Goal: Check status

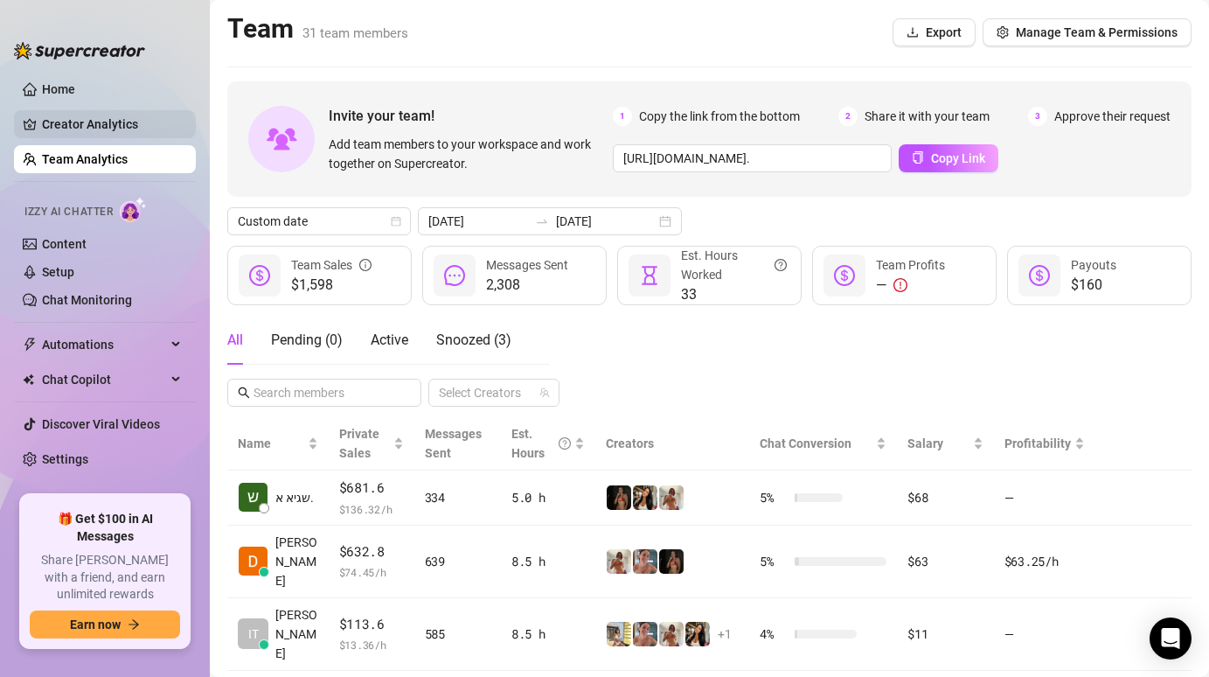
scroll to position [278, 0]
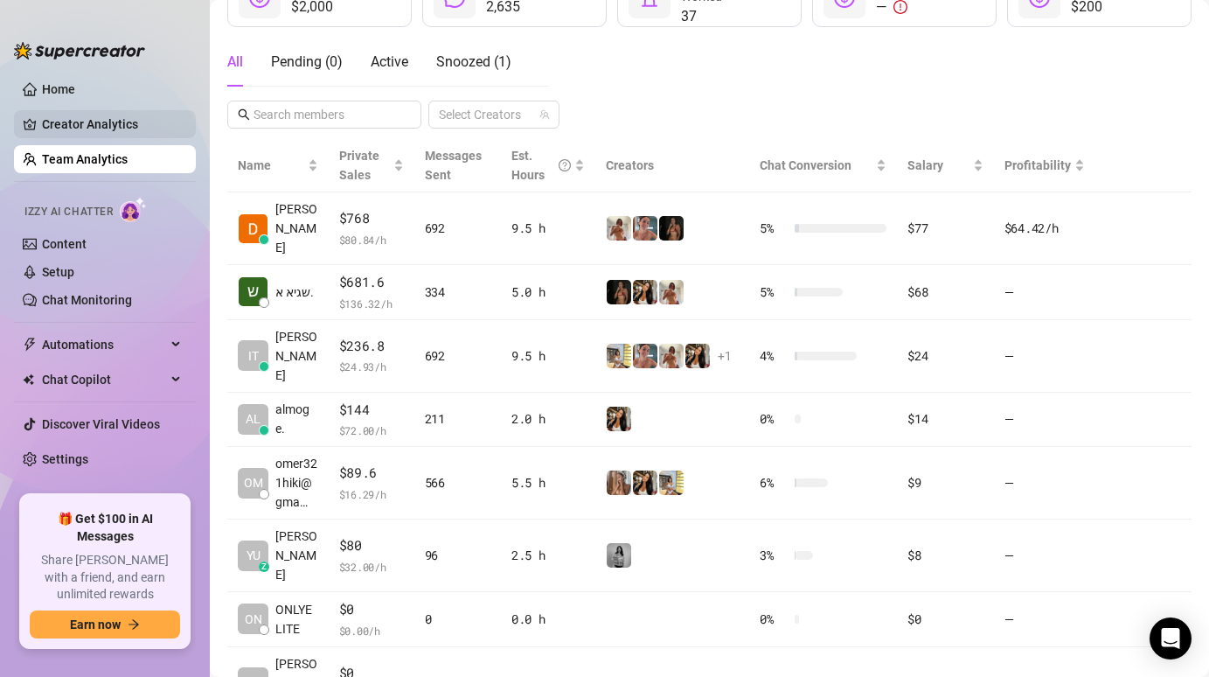
click at [99, 121] on link "Creator Analytics" at bounding box center [112, 124] width 140 height 28
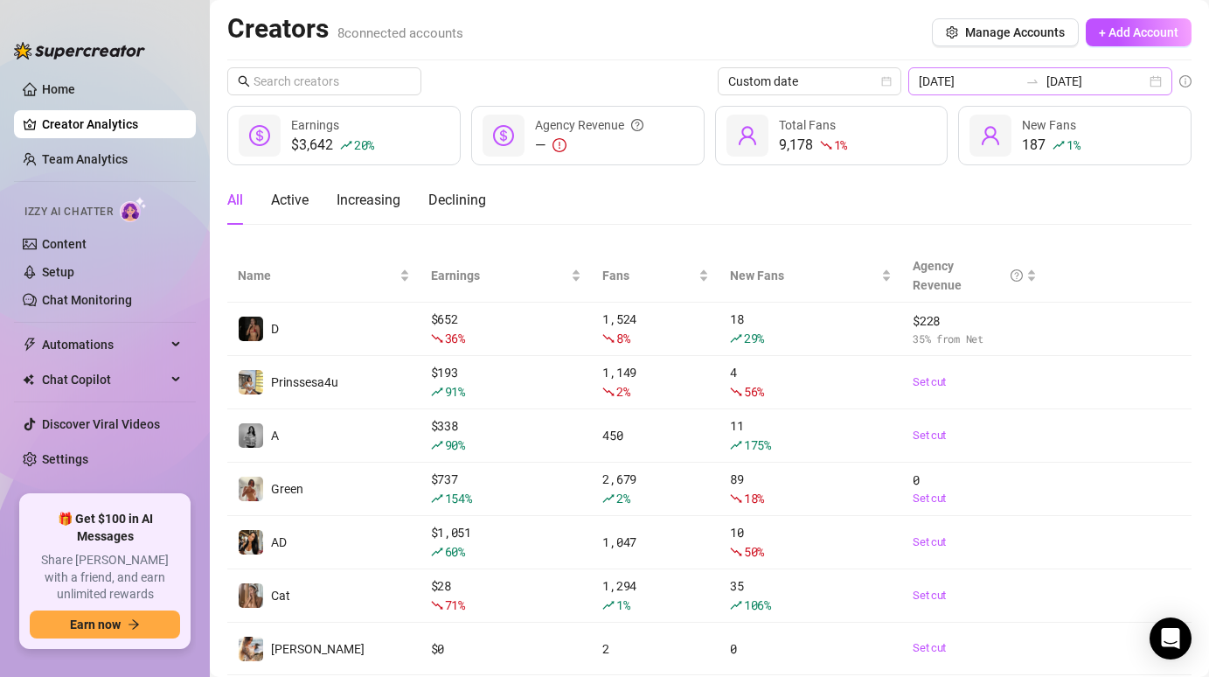
click at [1048, 72] on div "[DATE] [DATE]" at bounding box center [1040, 81] width 264 height 28
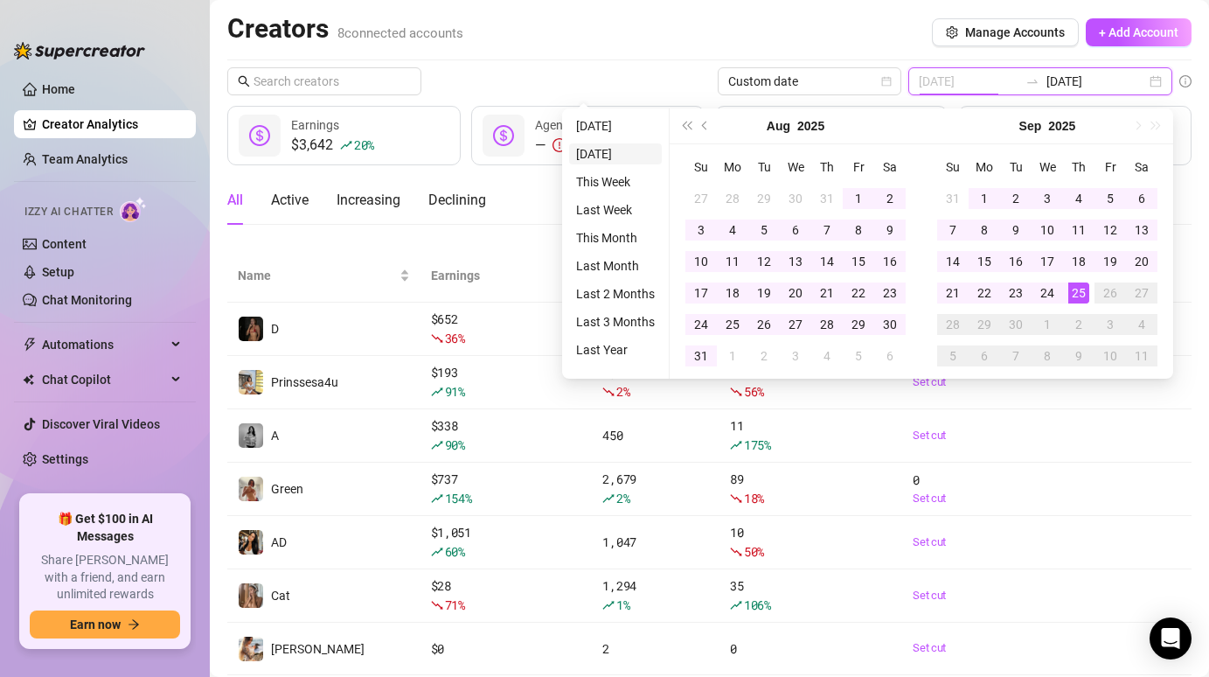
type input "[DATE]"
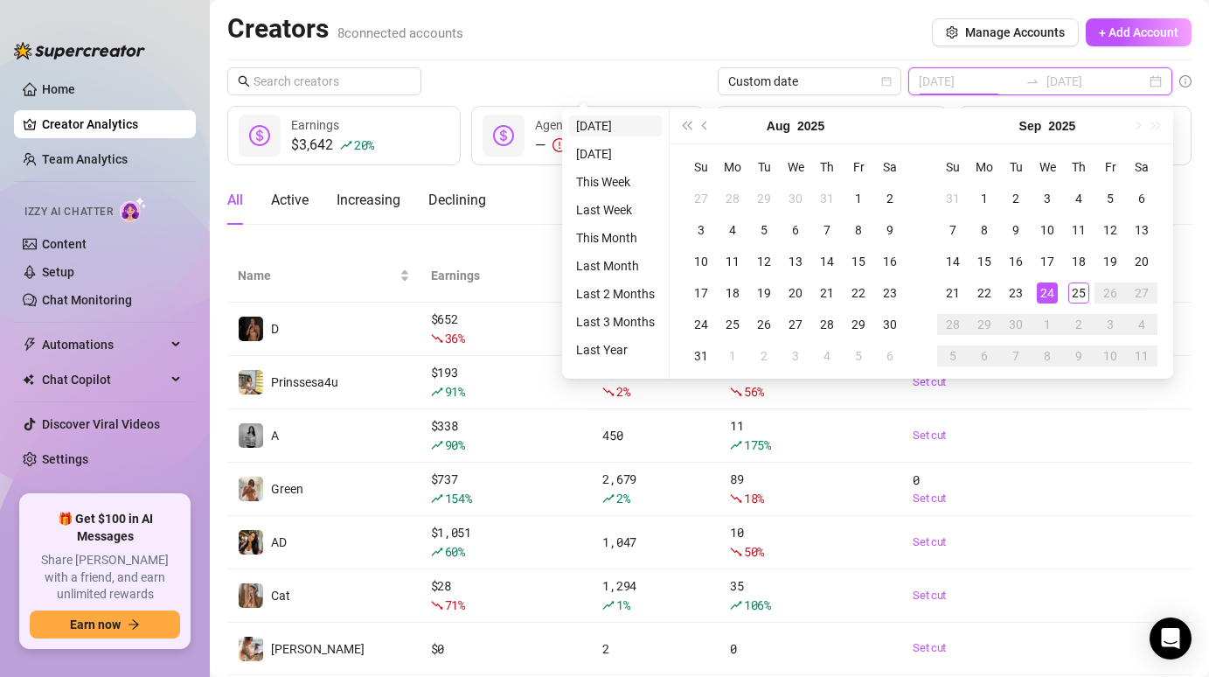
type input "[DATE]"
click at [592, 122] on li "[DATE]" at bounding box center [615, 125] width 93 height 21
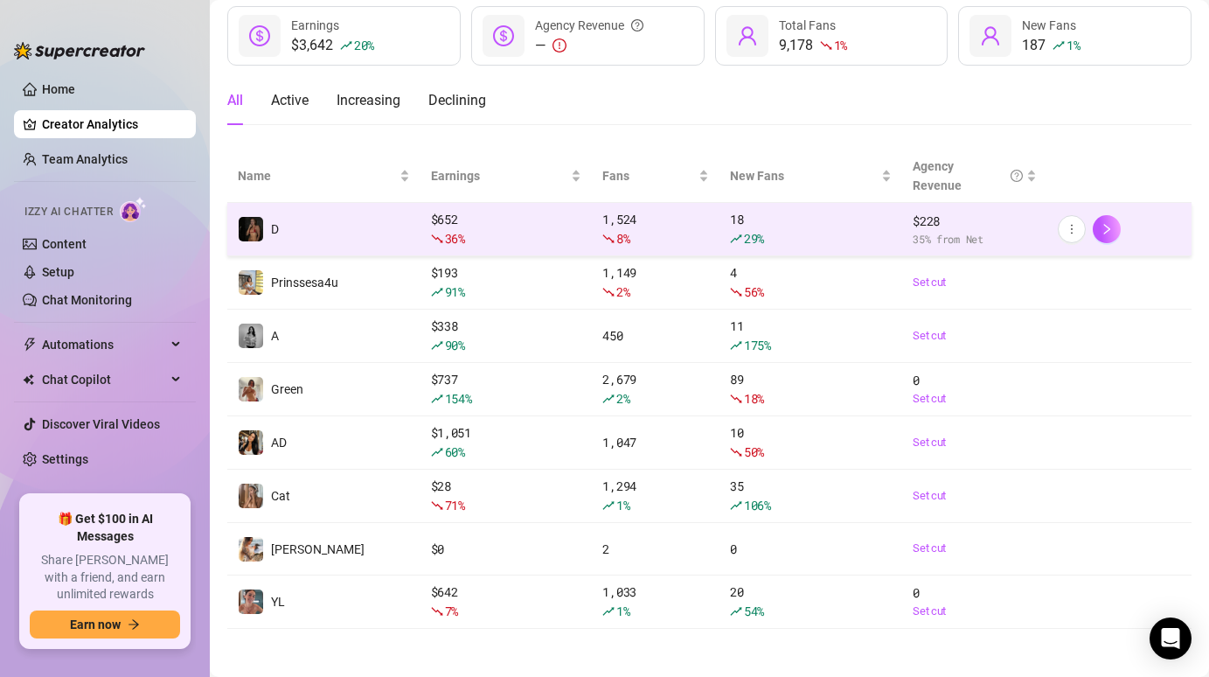
scroll to position [104, 0]
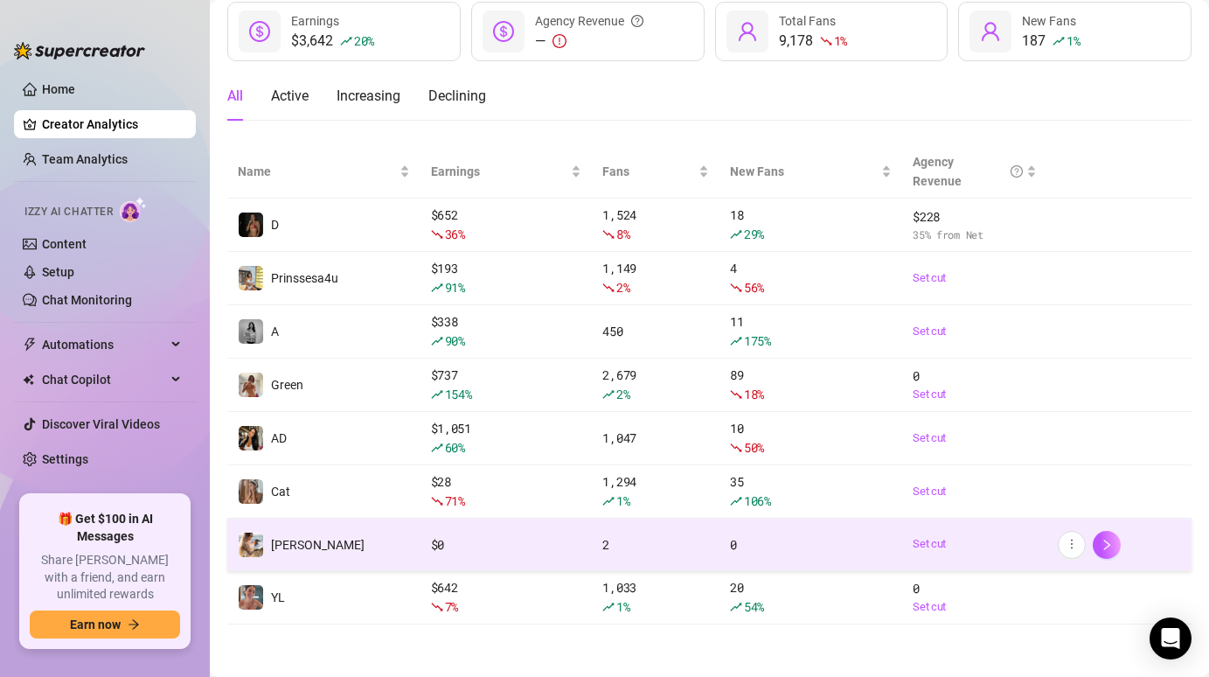
click at [463, 533] on td "$ 0" at bounding box center [506, 544] width 172 height 52
